Goal: Transaction & Acquisition: Purchase product/service

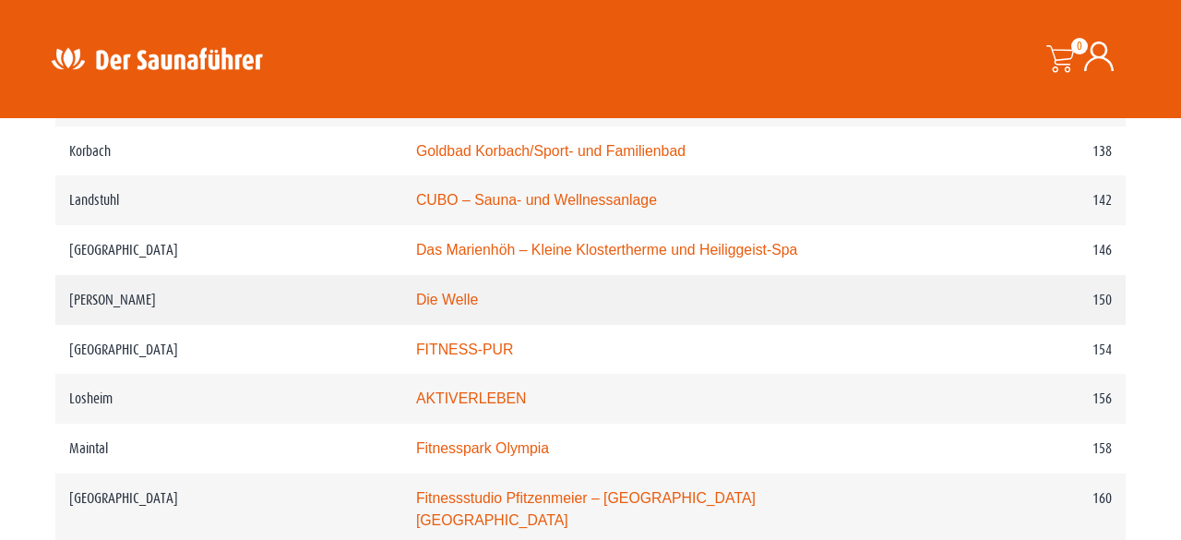
scroll to position [2525, 0]
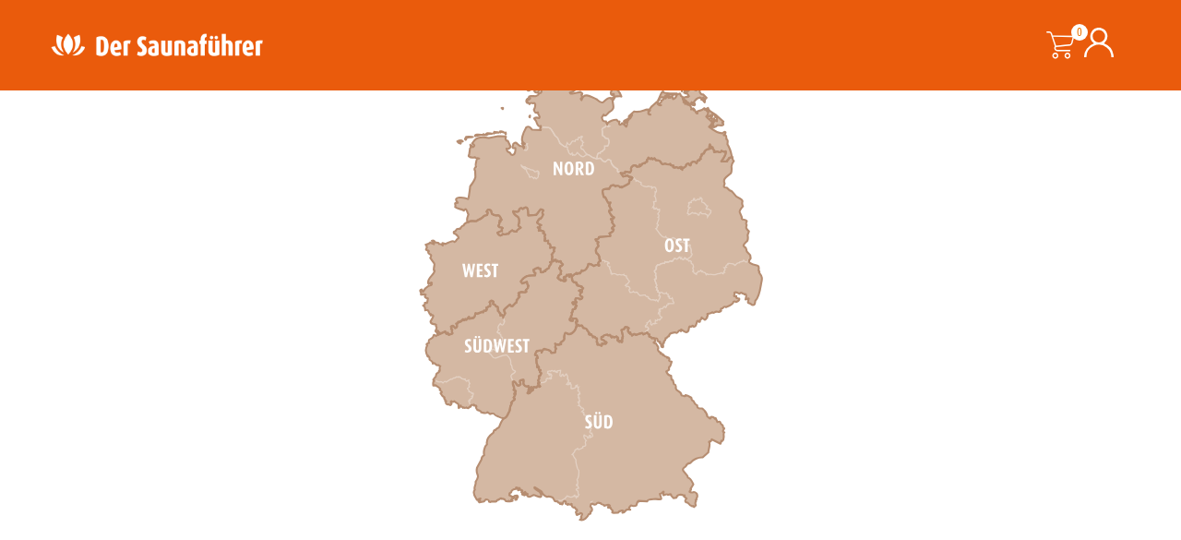
scroll to position [628, 0]
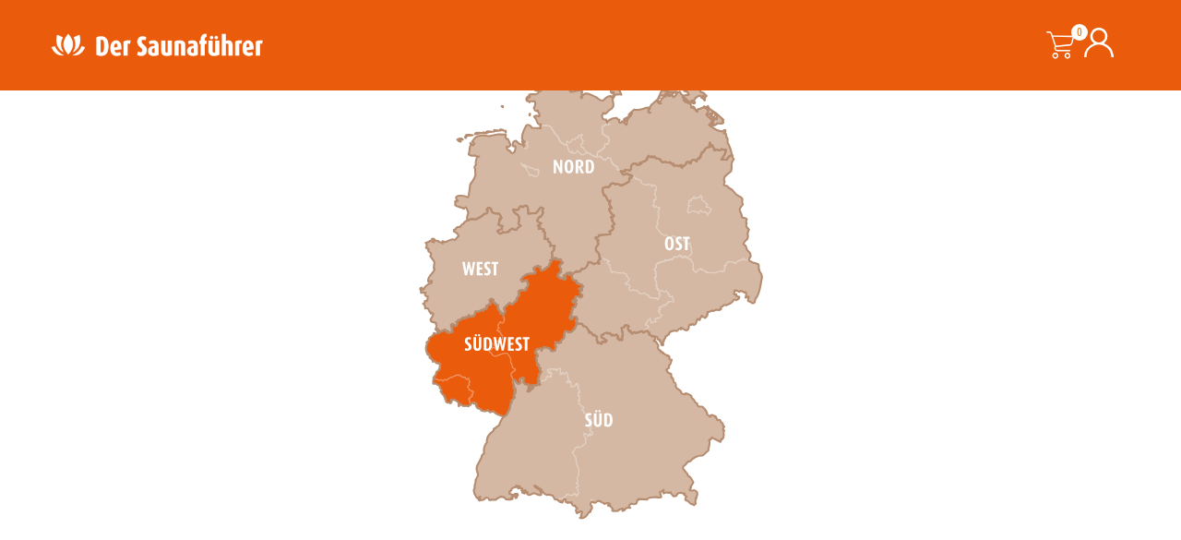
click at [497, 338] on icon at bounding box center [504, 337] width 157 height 159
